Goal: Browse casually: Explore the website without a specific task or goal

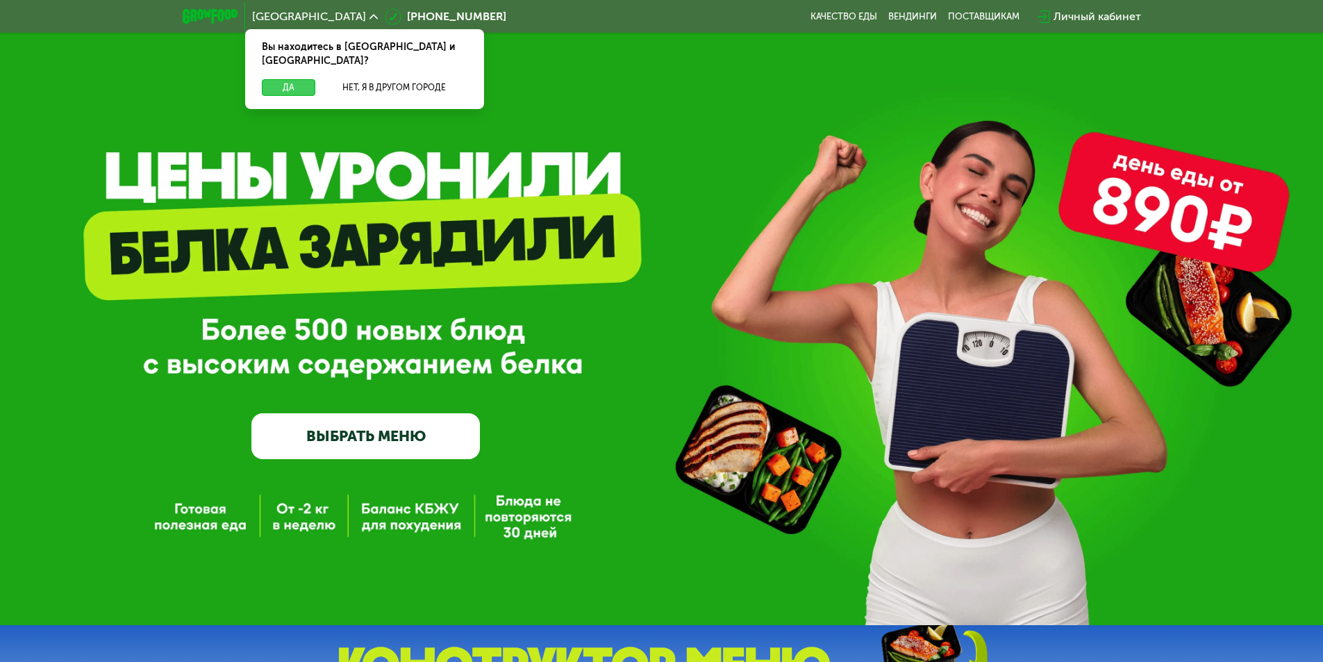
click at [292, 79] on button "Да" at bounding box center [288, 87] width 53 height 17
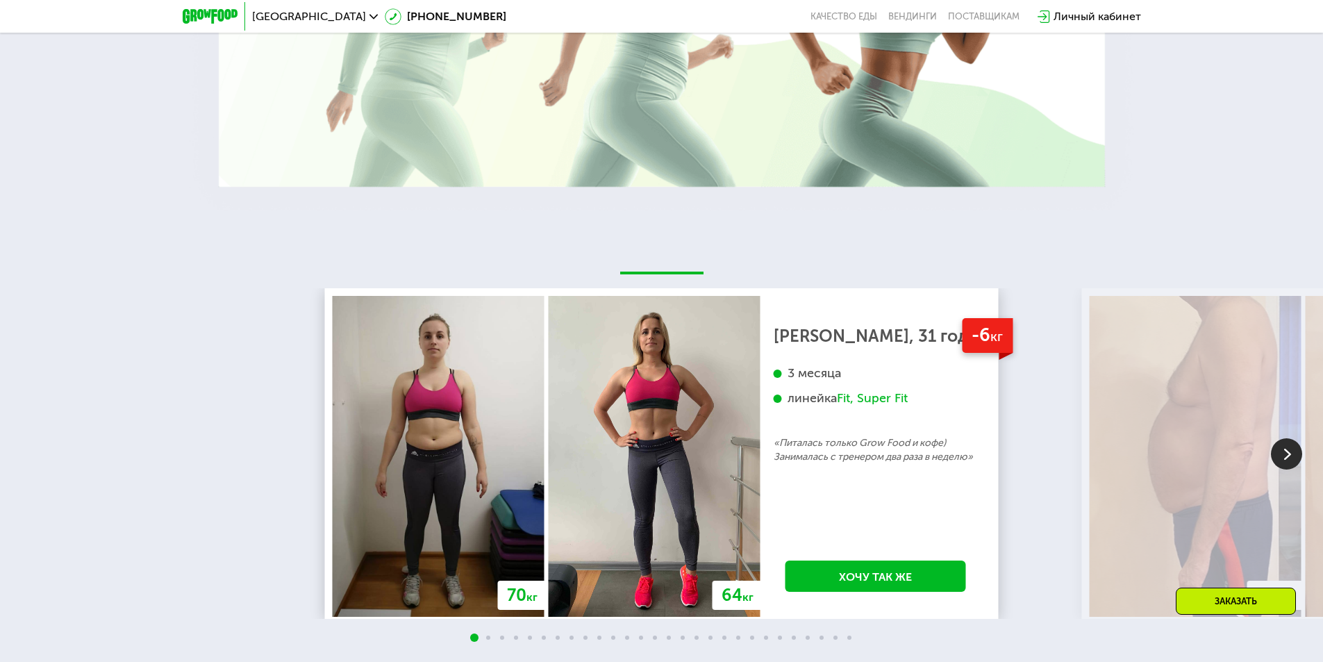
scroll to position [2535, 0]
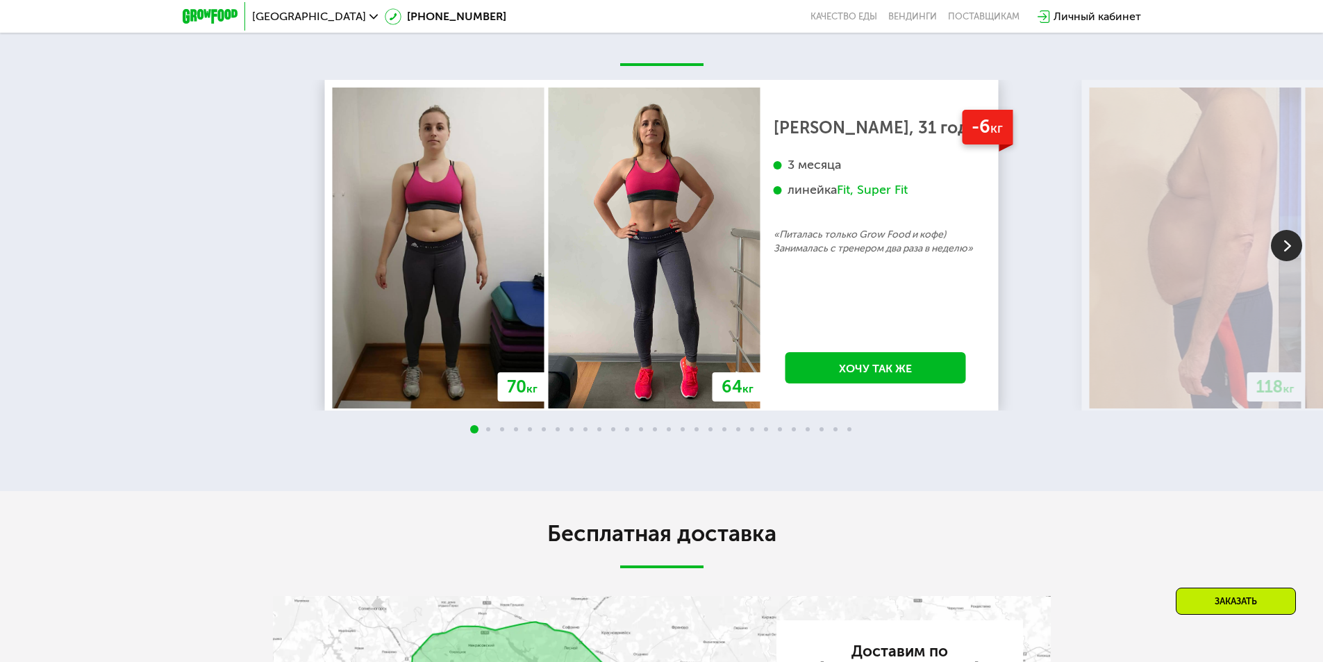
click at [1283, 261] on img at bounding box center [1286, 245] width 31 height 31
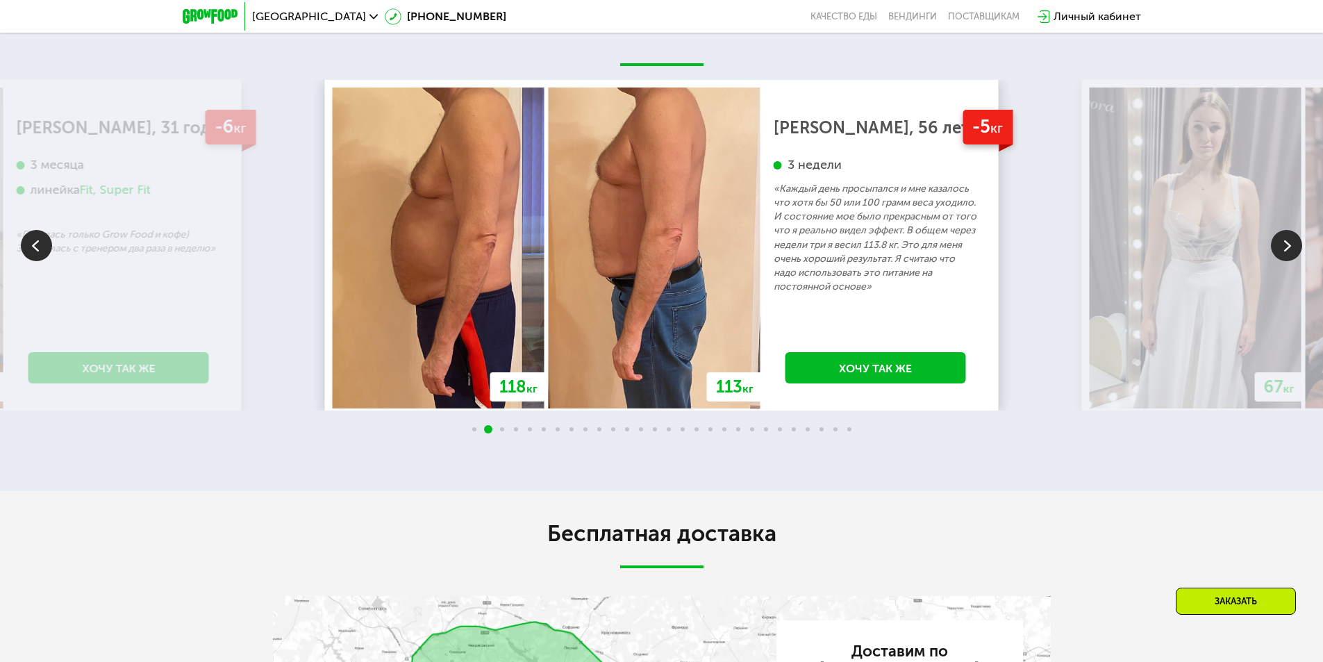
click at [1285, 261] on img at bounding box center [1286, 245] width 31 height 31
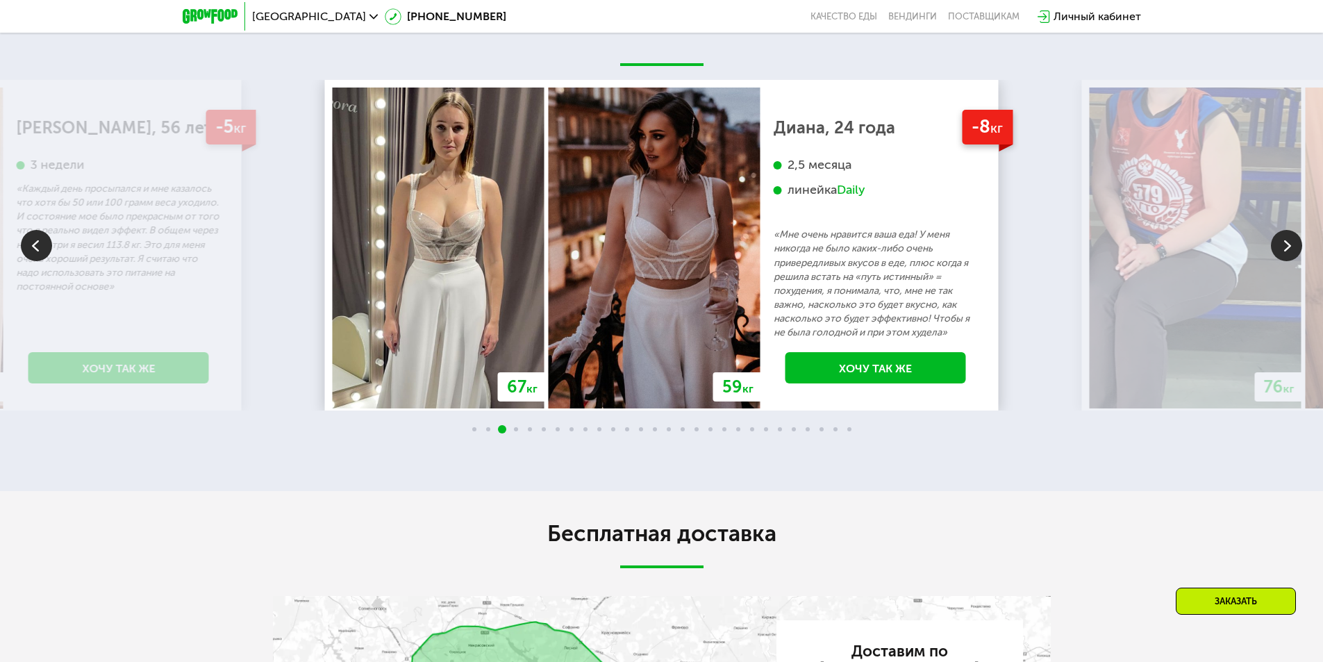
click at [1280, 261] on img at bounding box center [1286, 245] width 31 height 31
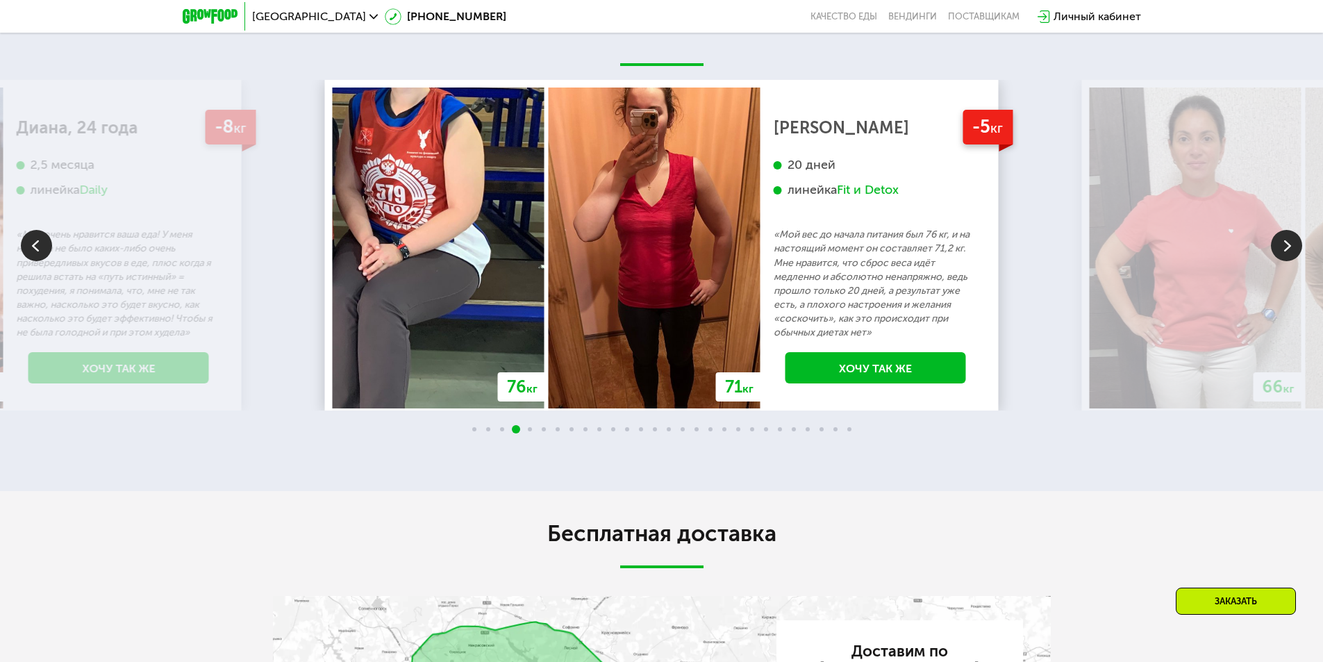
click at [1287, 261] on img at bounding box center [1286, 245] width 31 height 31
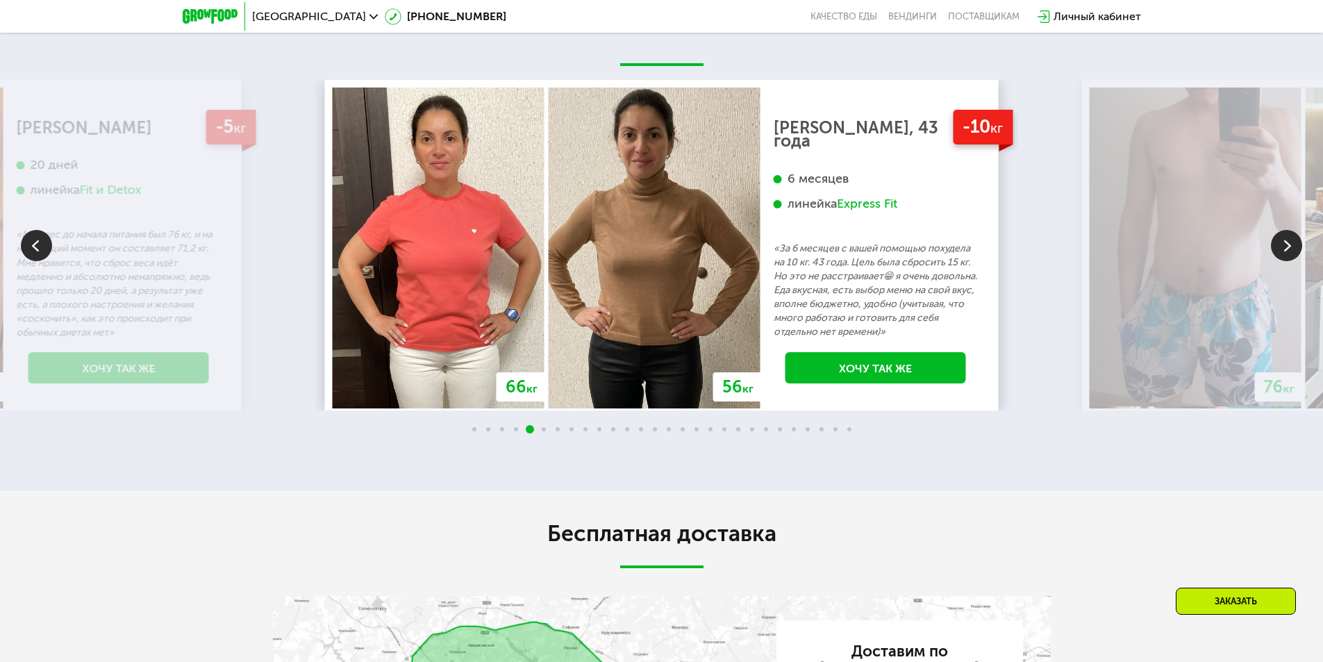
click at [1282, 261] on img at bounding box center [1286, 245] width 31 height 31
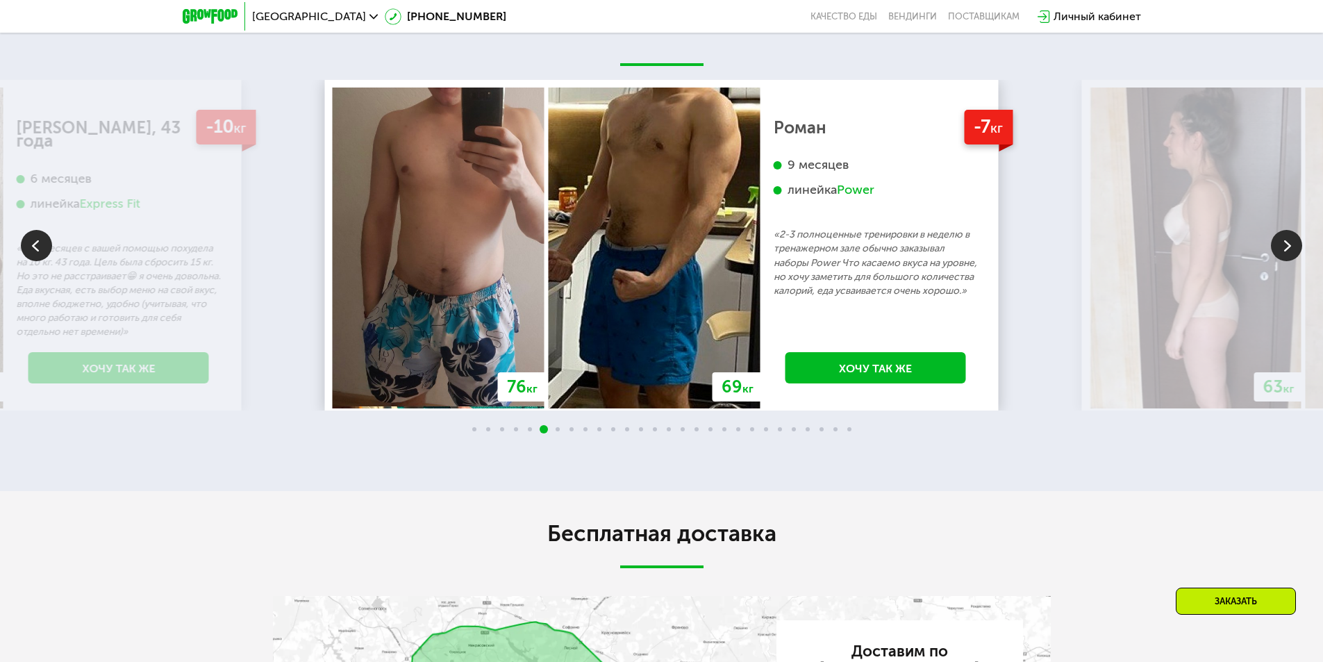
click at [1286, 261] on img at bounding box center [1286, 245] width 31 height 31
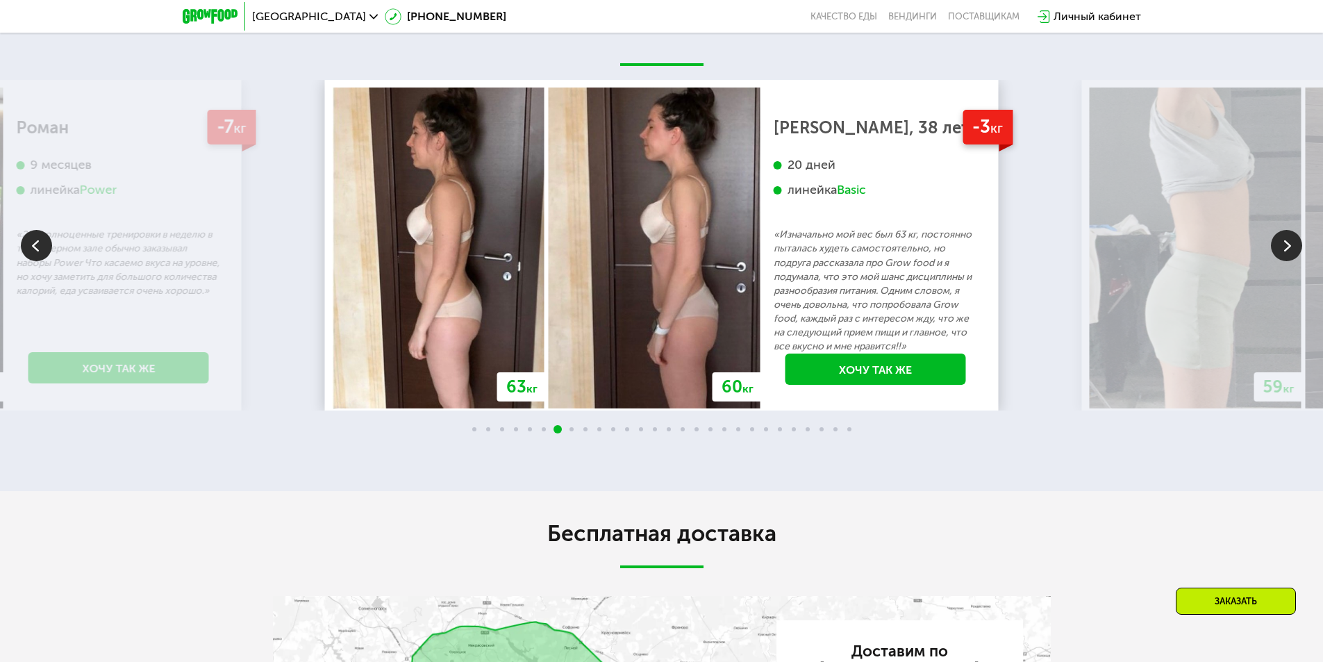
click at [37, 261] on img at bounding box center [36, 245] width 31 height 31
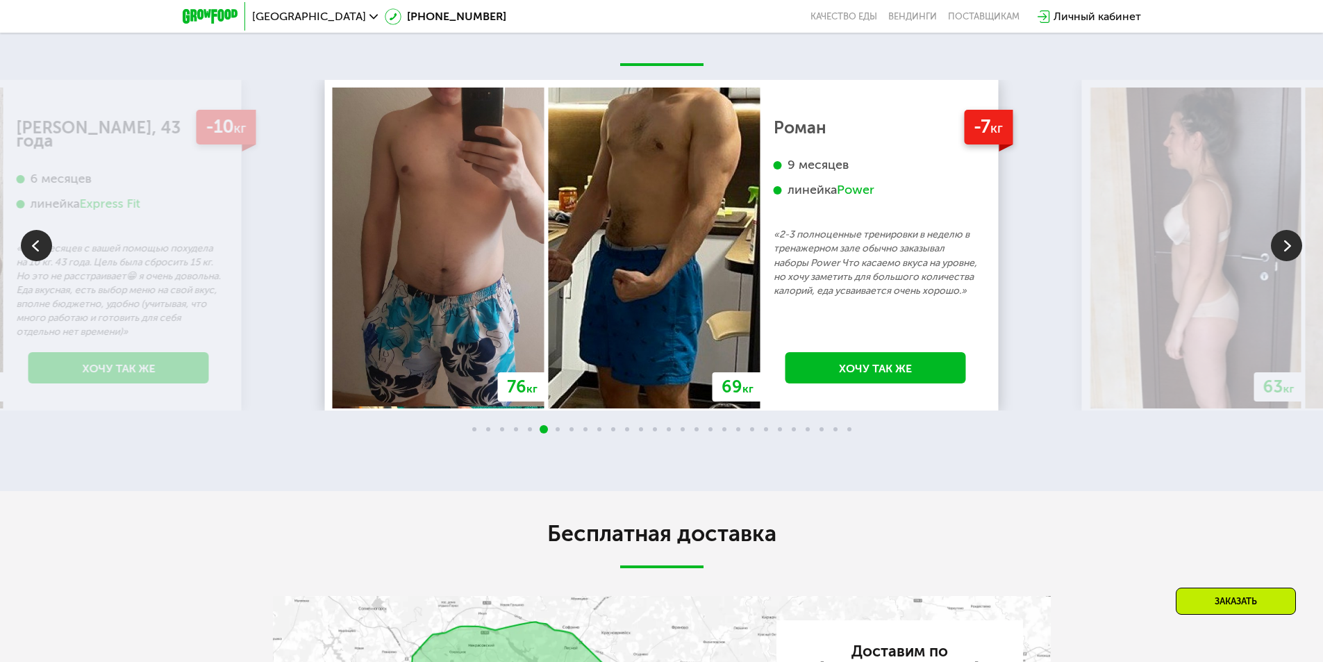
click at [1289, 261] on img at bounding box center [1286, 245] width 31 height 31
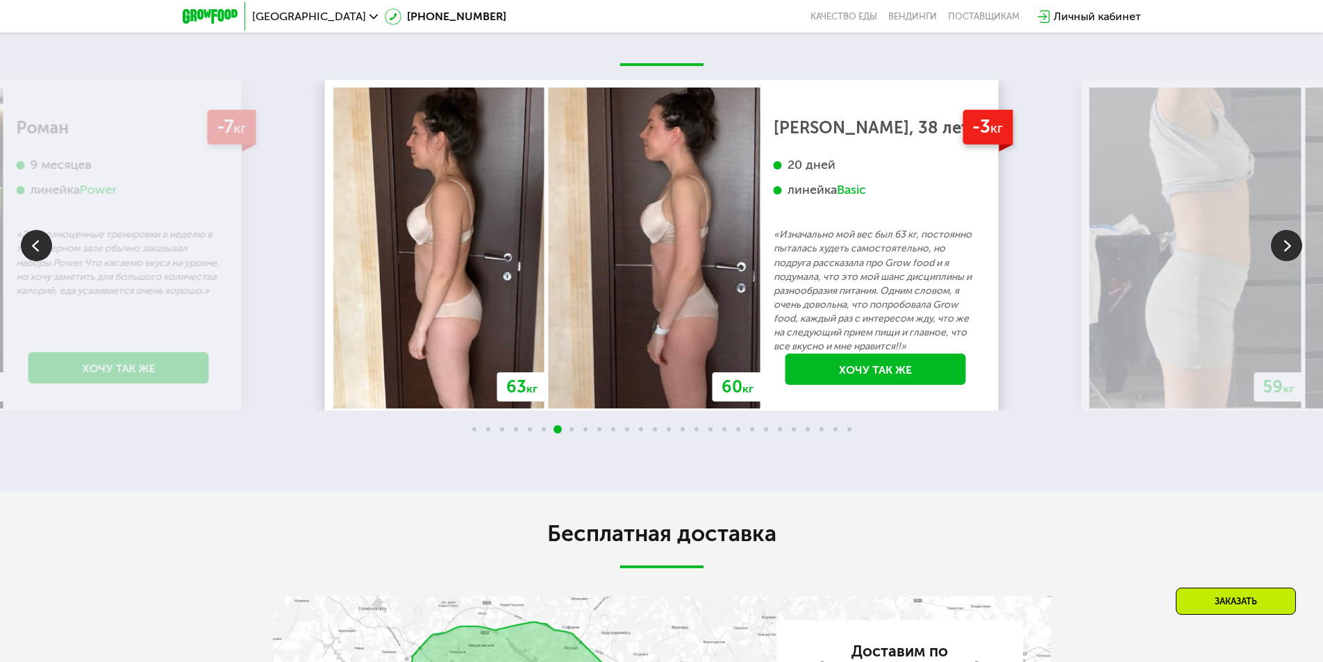
click at [1291, 261] on img at bounding box center [1286, 245] width 31 height 31
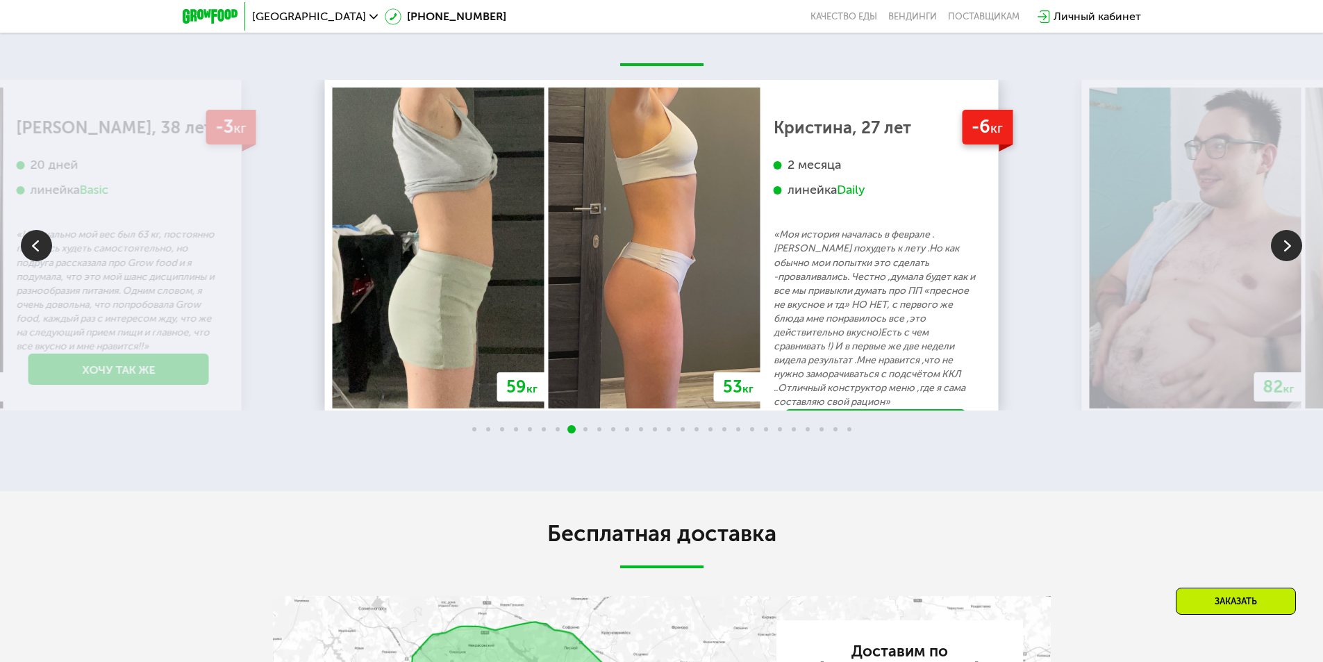
click at [1285, 261] on img at bounding box center [1286, 245] width 31 height 31
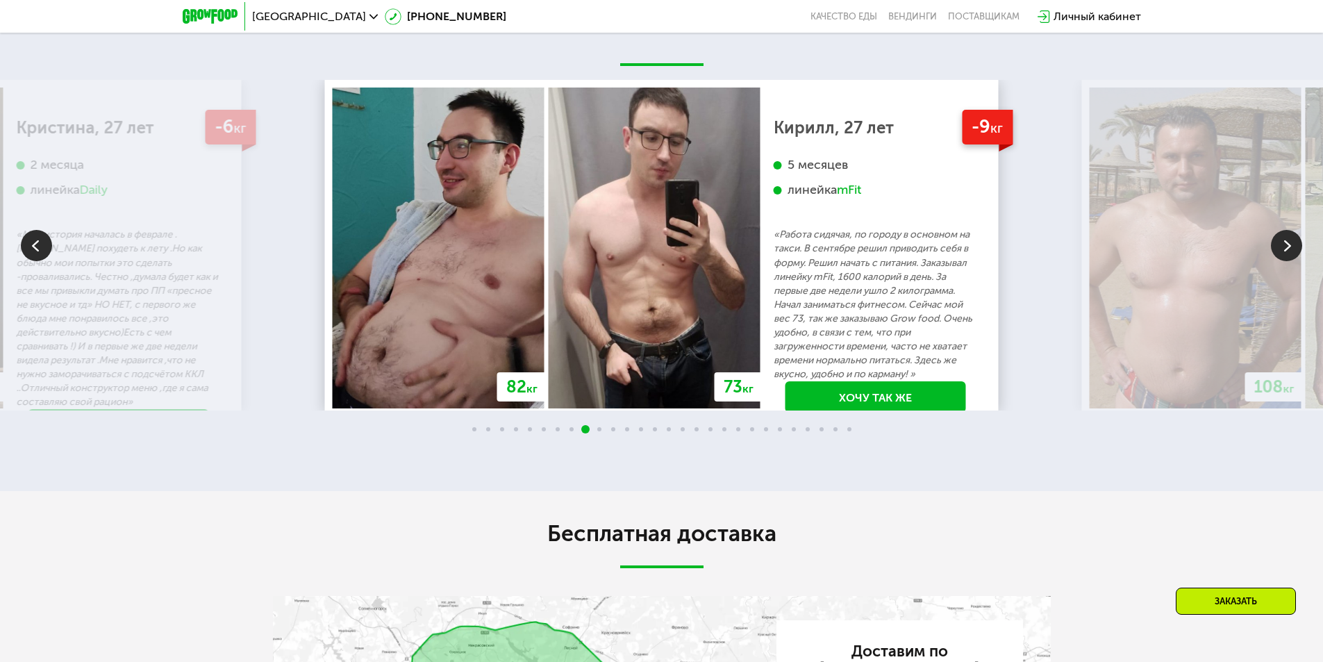
click at [1289, 261] on img at bounding box center [1286, 245] width 31 height 31
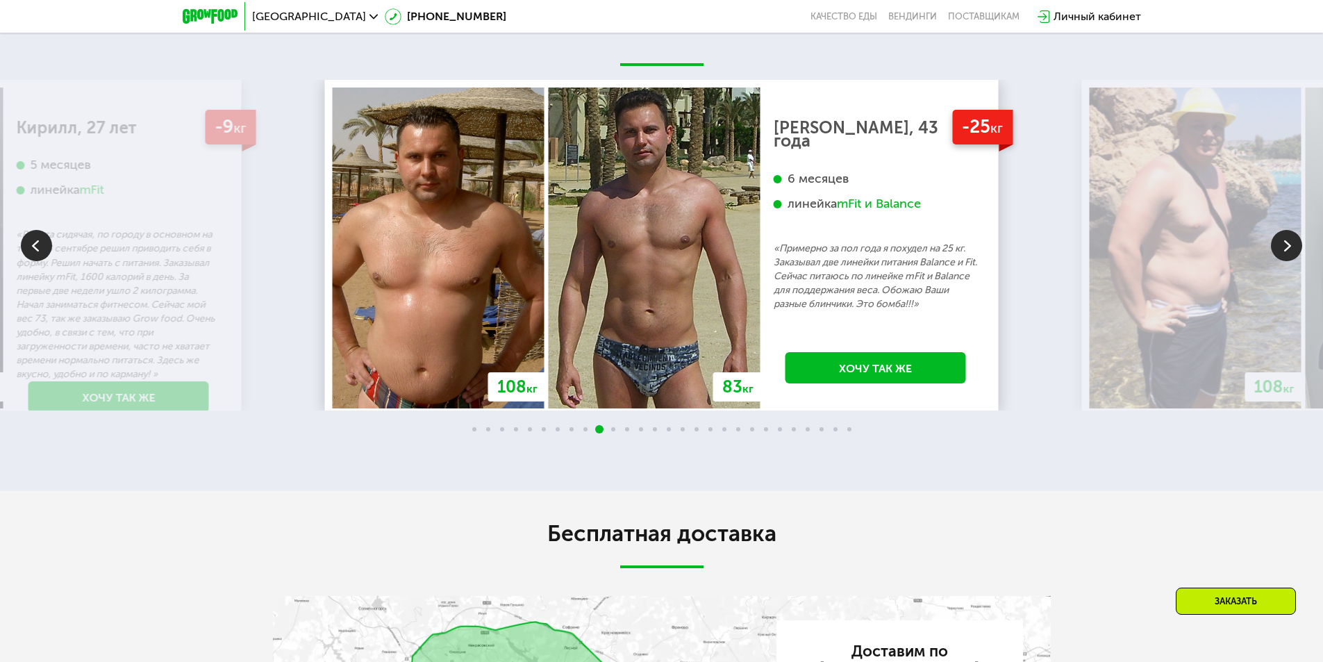
click at [1290, 261] on img at bounding box center [1286, 245] width 31 height 31
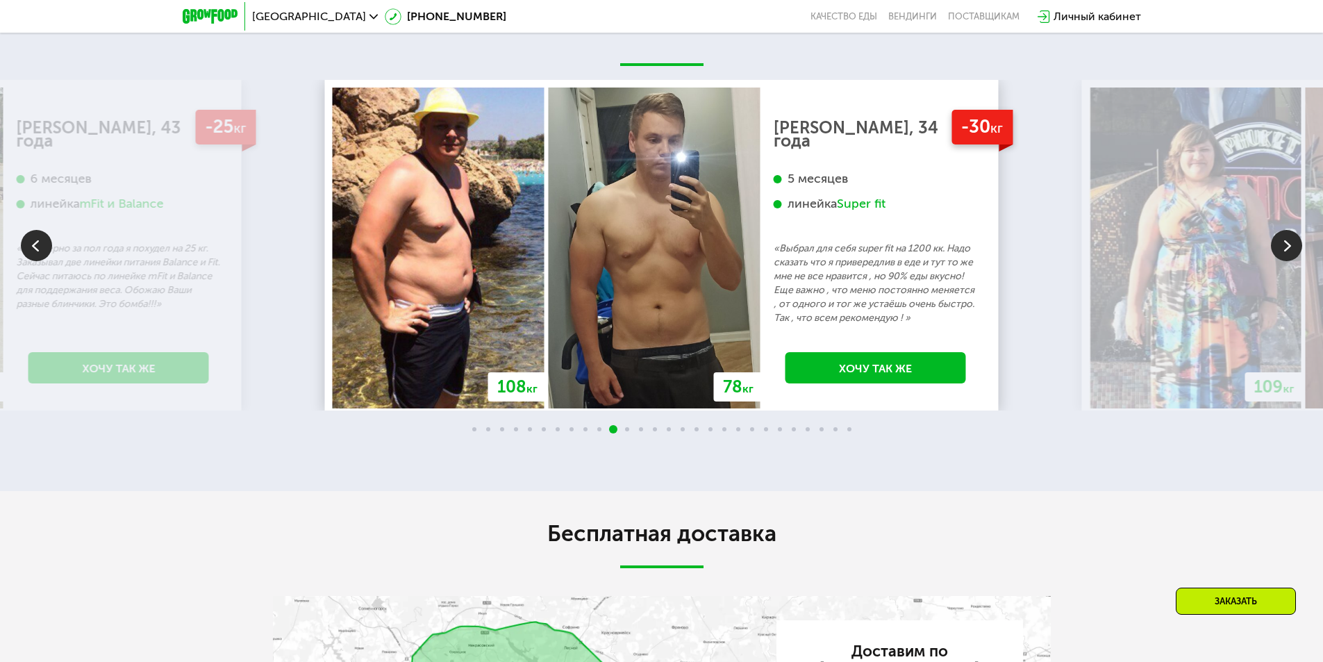
click at [1291, 261] on img at bounding box center [1286, 245] width 31 height 31
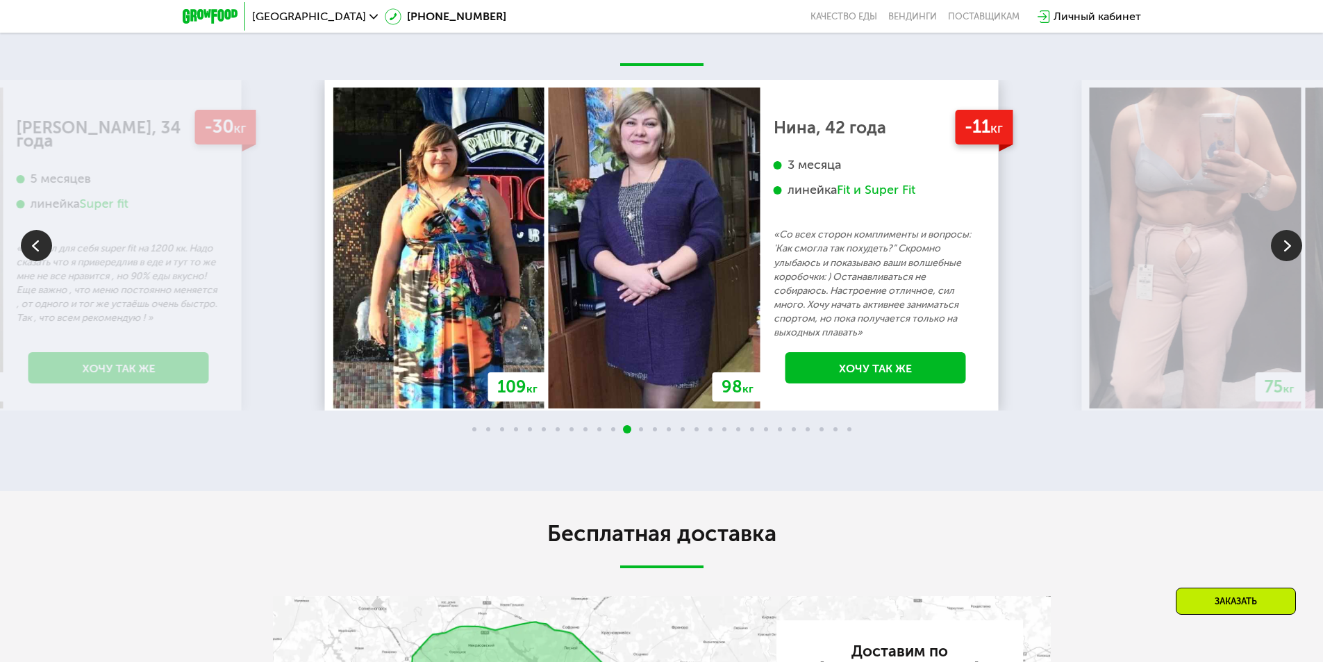
click at [1288, 261] on img at bounding box center [1286, 245] width 31 height 31
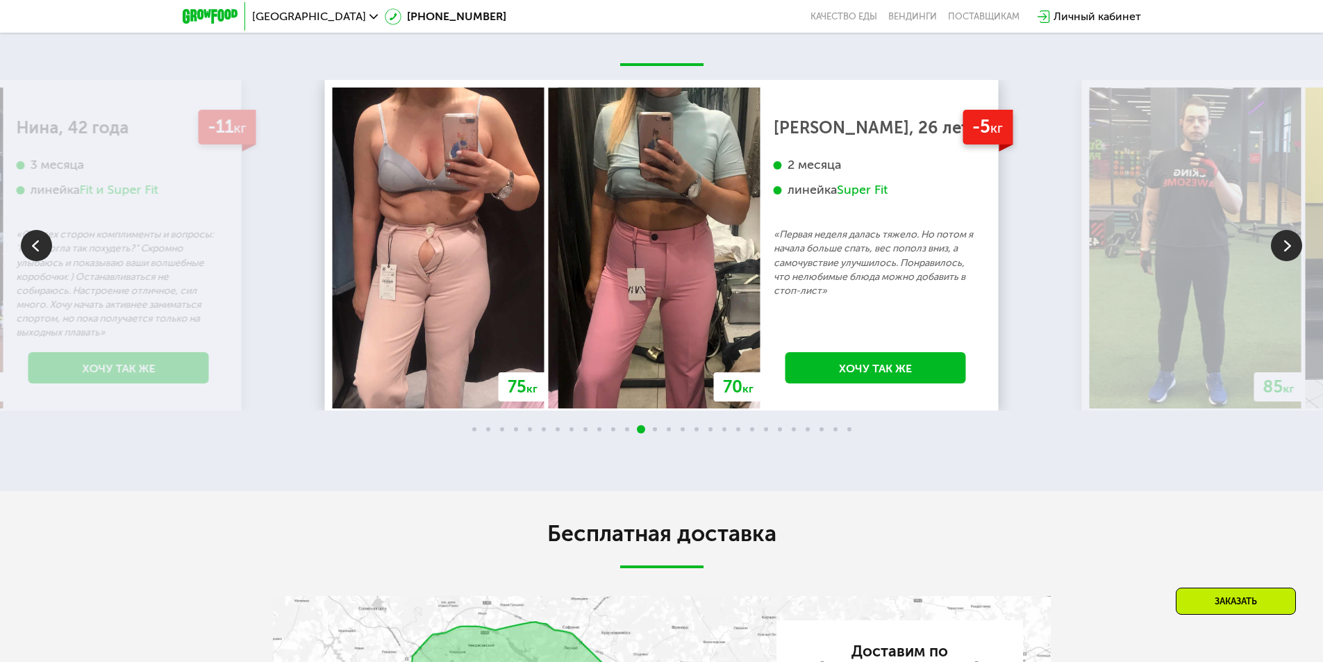
click at [1281, 261] on img at bounding box center [1286, 245] width 31 height 31
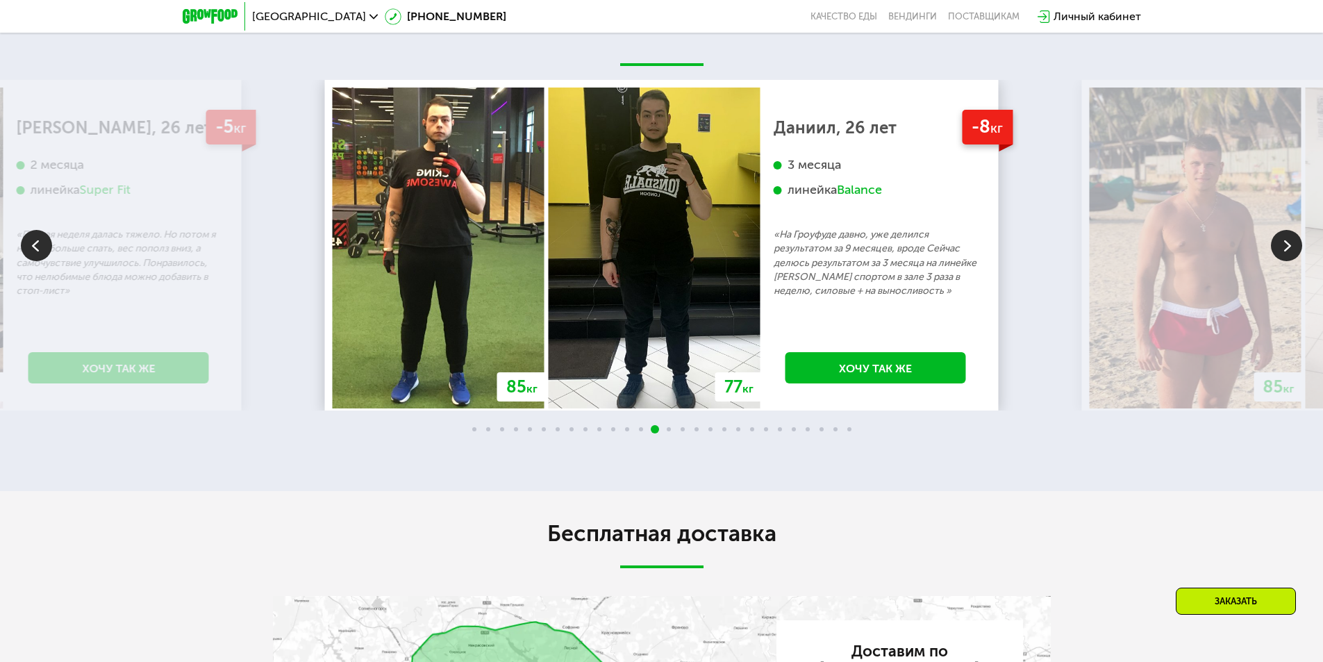
click at [1281, 261] on img at bounding box center [1286, 245] width 31 height 31
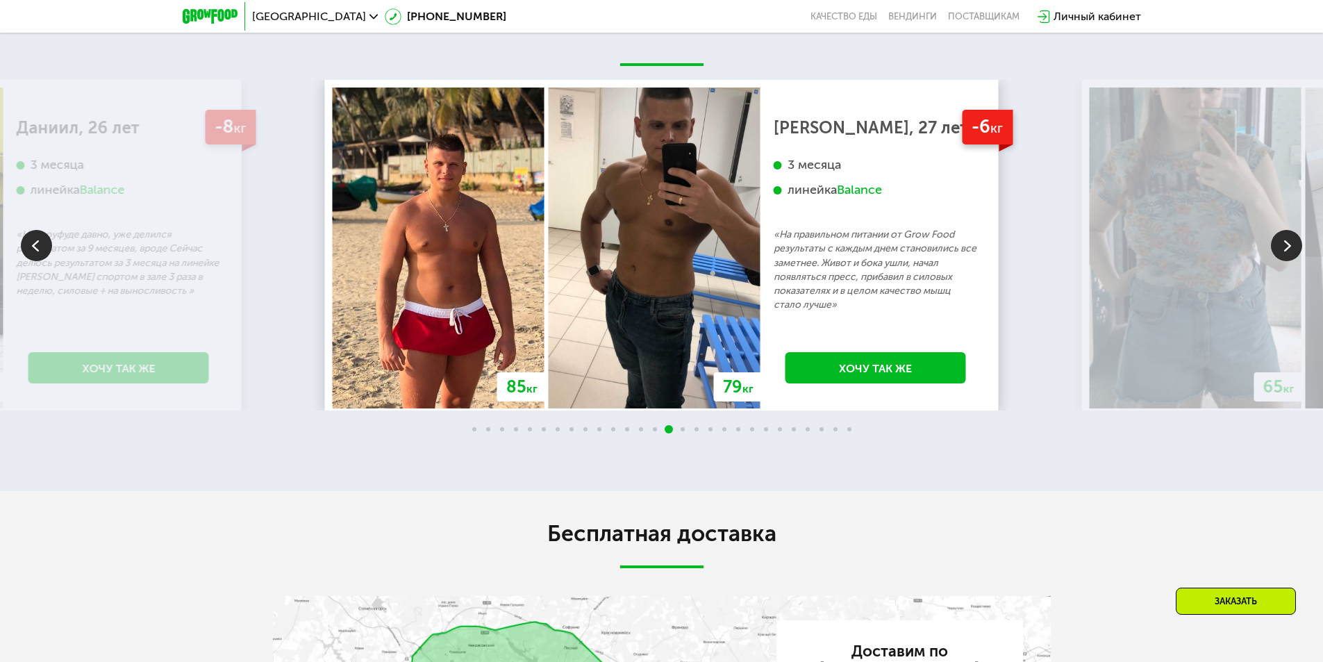
click at [1291, 261] on img at bounding box center [1286, 245] width 31 height 31
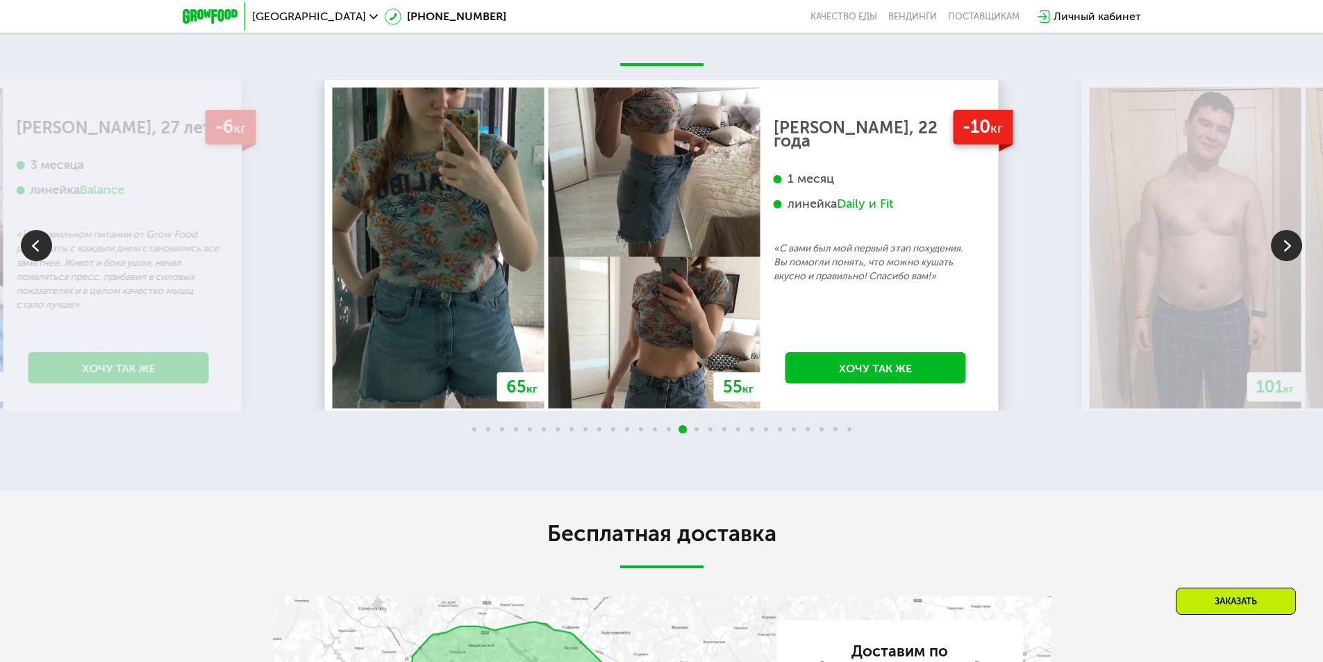
click at [1290, 261] on img at bounding box center [1286, 245] width 31 height 31
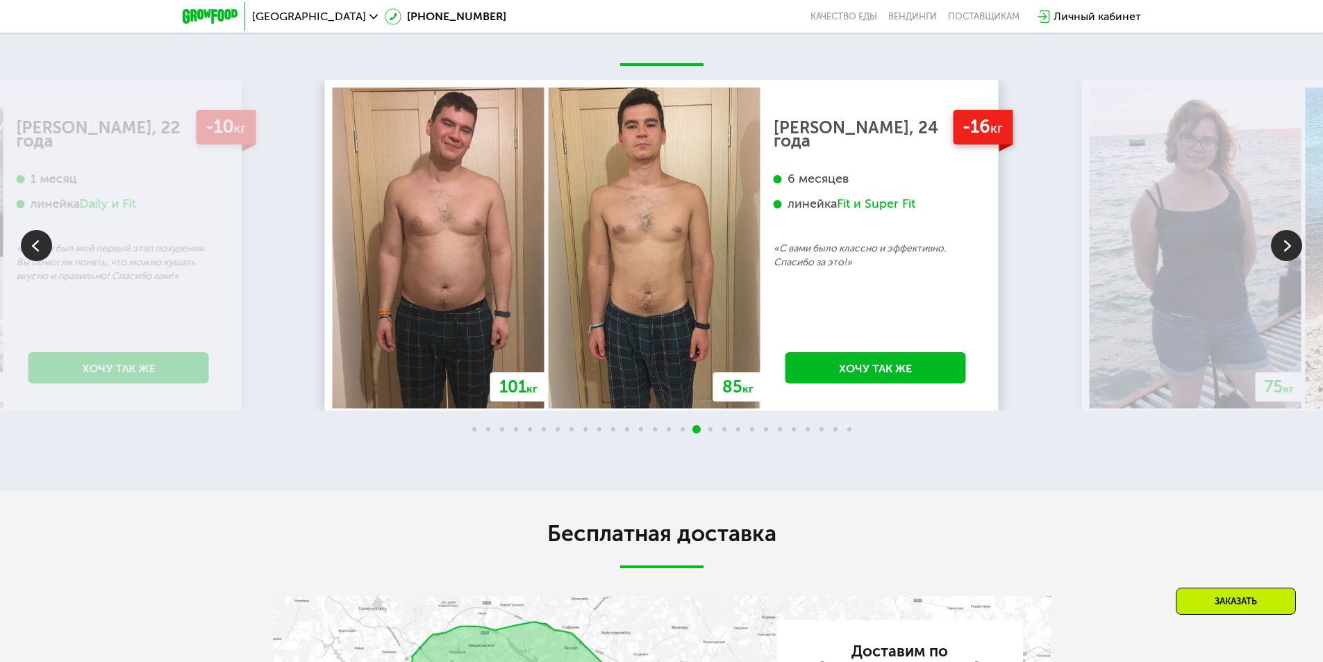
click at [1290, 261] on img at bounding box center [1286, 245] width 31 height 31
